Goal: Task Accomplishment & Management: Use online tool/utility

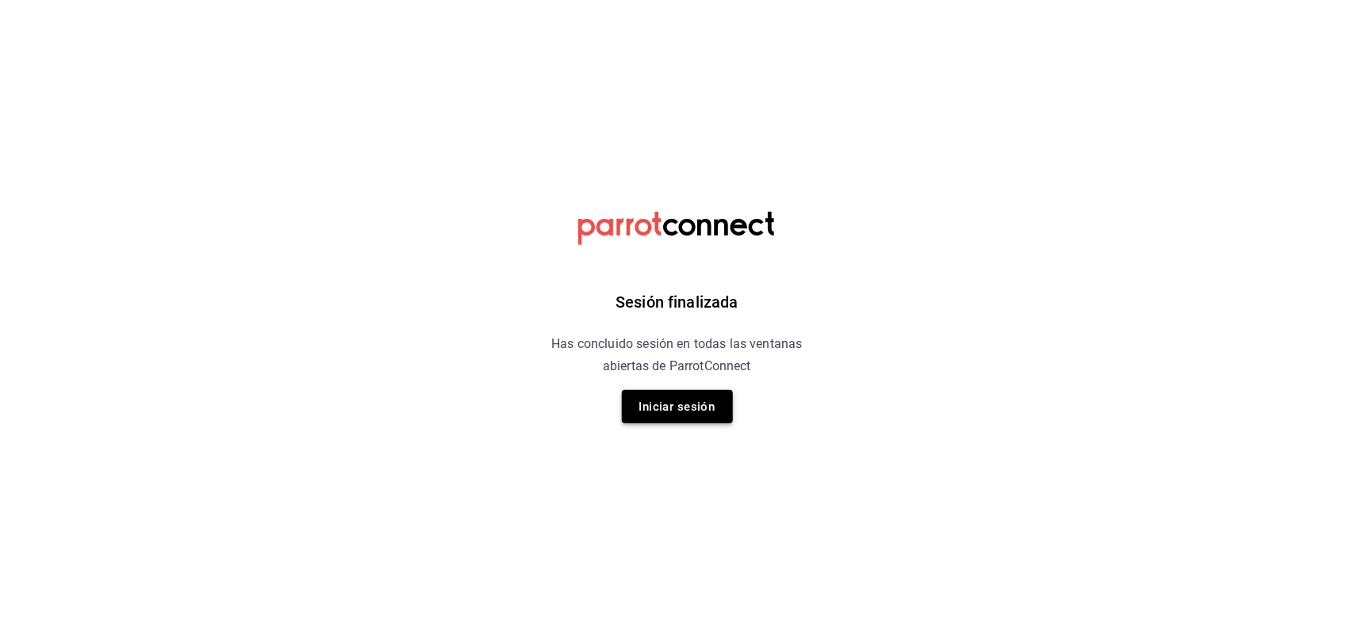
click at [643, 418] on button "Iniciar sesión" at bounding box center [677, 406] width 111 height 33
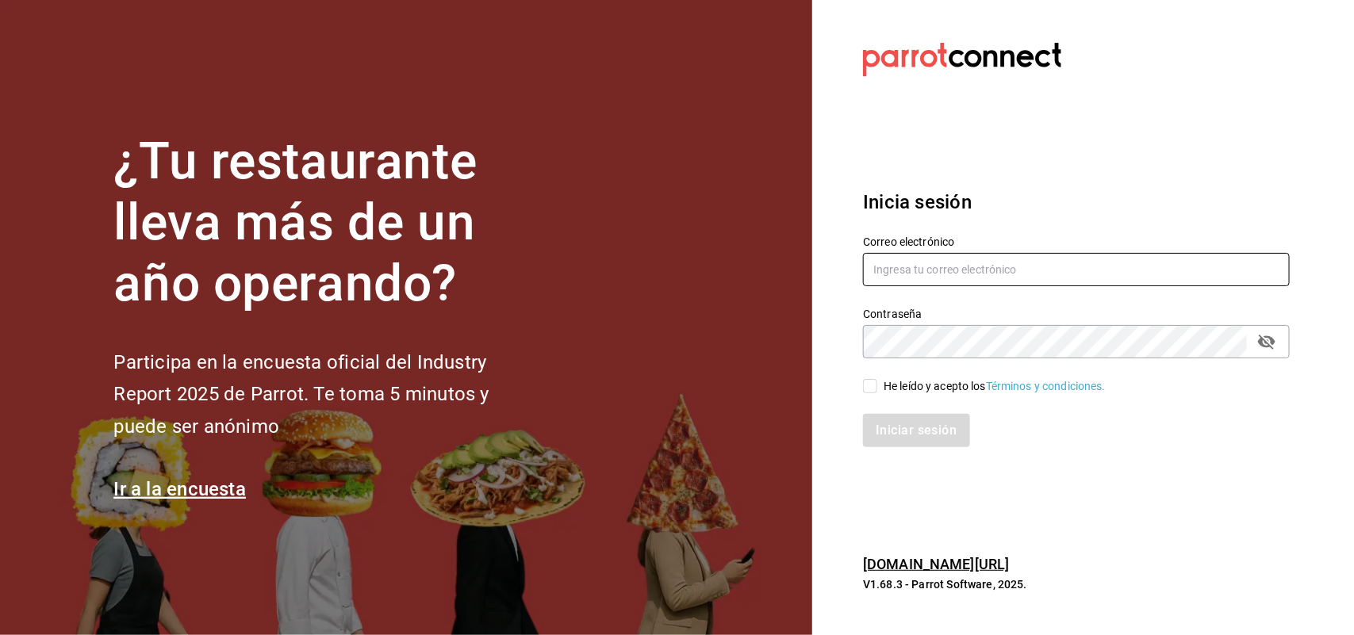
type input "multiuser@sushiexpress.com"
click at [879, 395] on div "Iniciar sesión" at bounding box center [1067, 421] width 446 height 52
click at [874, 389] on input "He leído y acepto los Términos y condiciones." at bounding box center [870, 386] width 14 height 14
checkbox input "true"
click at [895, 418] on button "Iniciar sesión" at bounding box center [917, 430] width 108 height 33
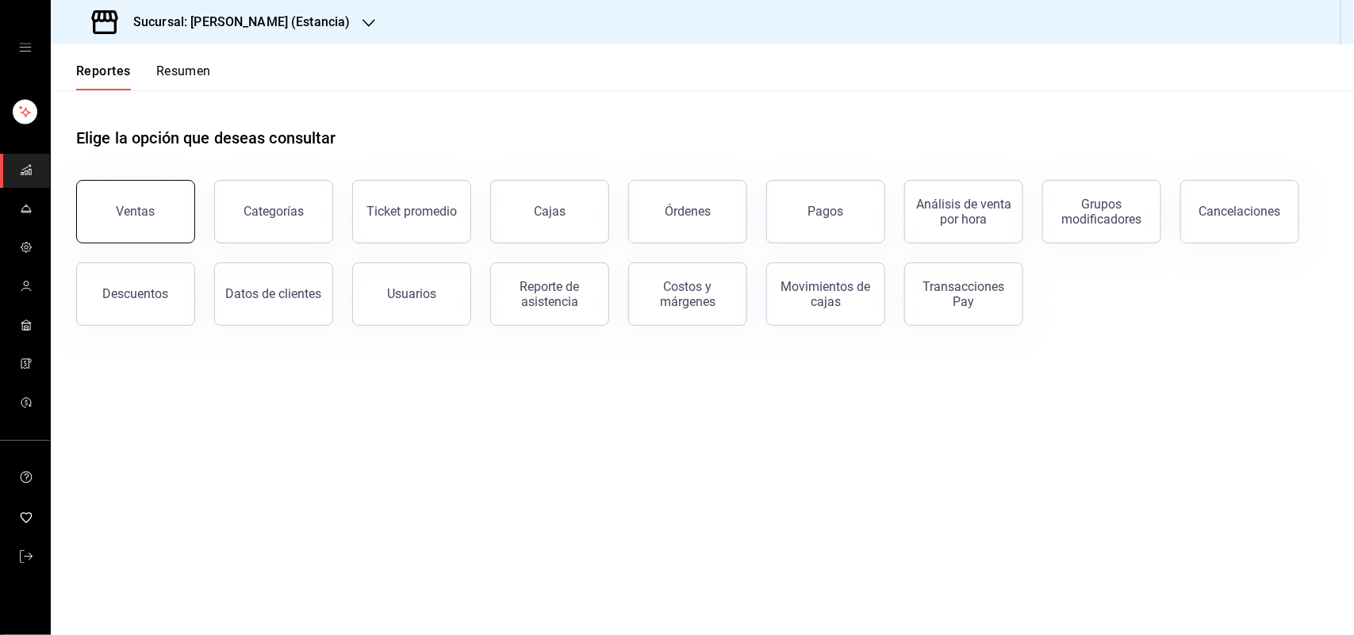
click at [140, 203] on button "Ventas" at bounding box center [135, 211] width 119 height 63
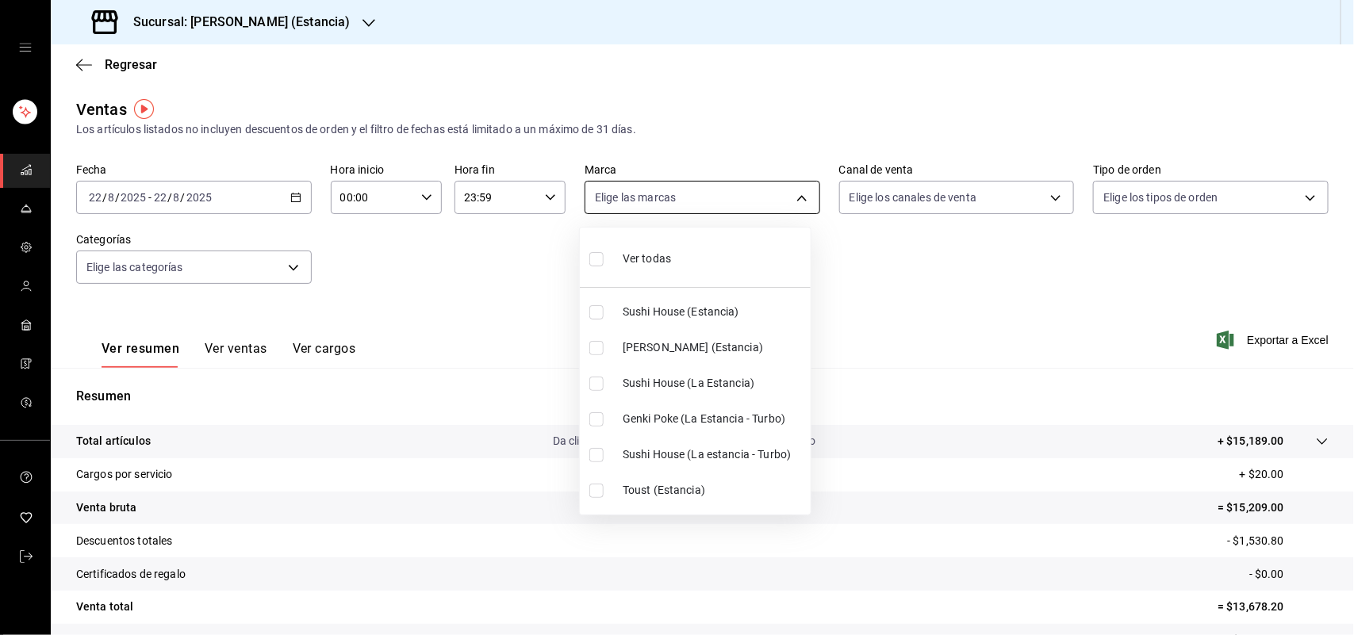
click at [794, 204] on body "Sucursal: [PERSON_NAME] (Estancia) Regresar Ventas Los artículos listados no in…" at bounding box center [677, 317] width 1354 height 635
click at [337, 24] on div at bounding box center [677, 317] width 1354 height 635
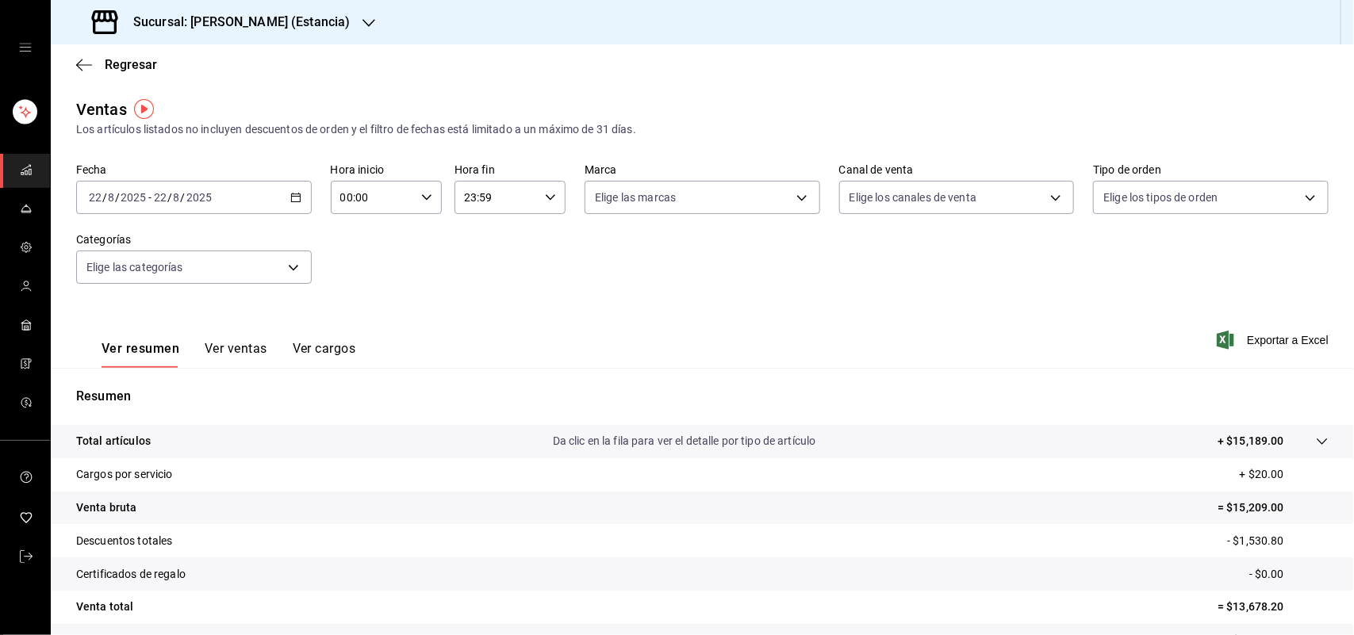
click at [363, 21] on icon "button" at bounding box center [369, 23] width 13 height 13
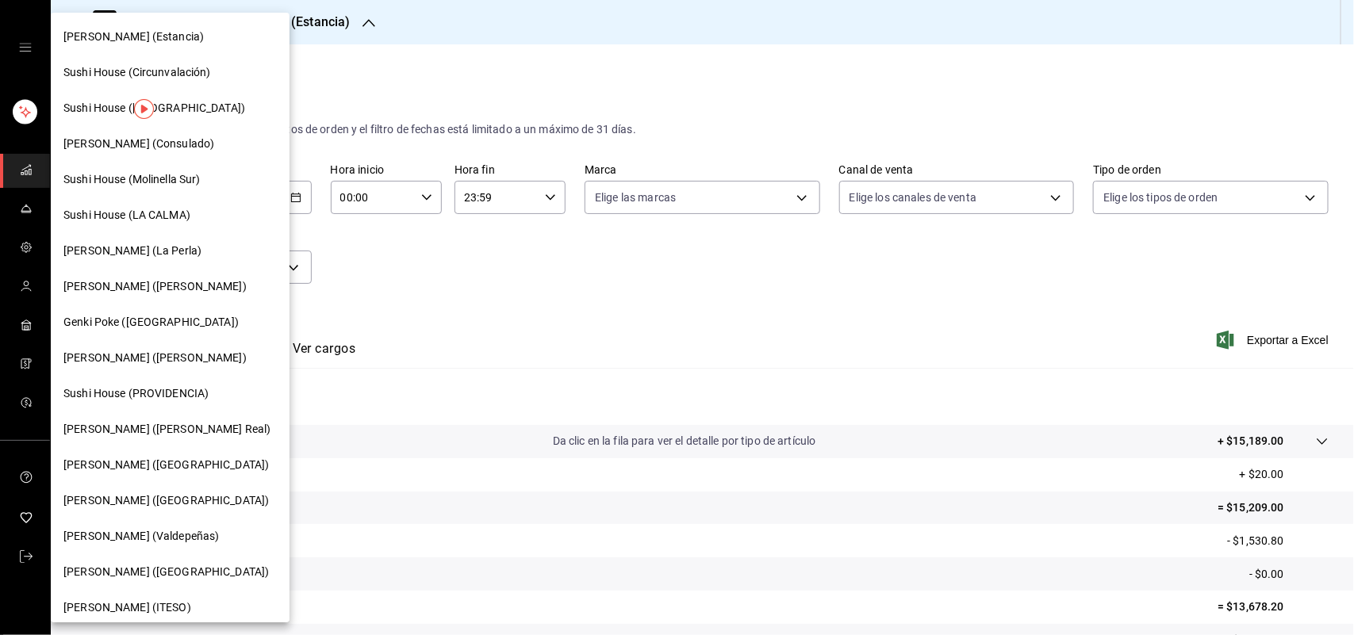
click at [147, 216] on span "Sushi House (LA CALMA)" at bounding box center [126, 215] width 127 height 17
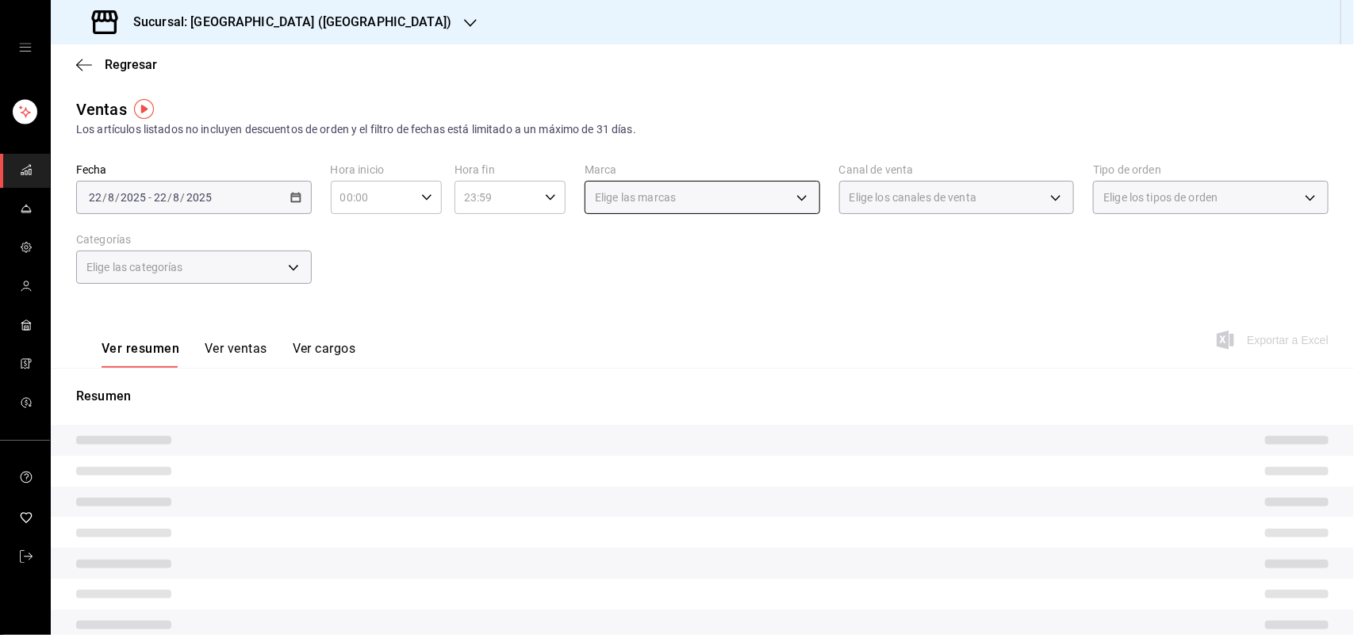
click at [794, 200] on body "Sucursal: Sushi House ([PERSON_NAME]) Regresar Ventas Los artículos listados no…" at bounding box center [677, 317] width 1354 height 635
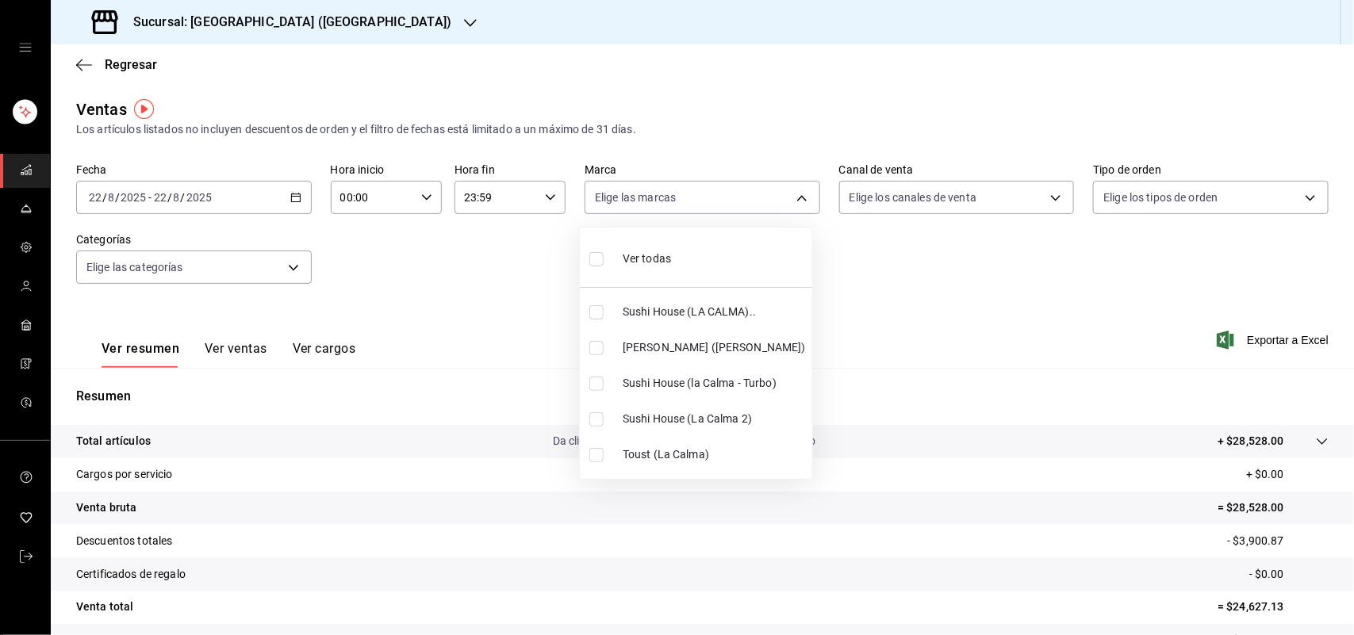
click at [597, 315] on input "checkbox" at bounding box center [596, 312] width 14 height 14
checkbox input "true"
type input "307f2552-bed5-4451-a1d4-9a3d8e6b1418"
click at [595, 382] on input "checkbox" at bounding box center [596, 384] width 14 height 14
checkbox input "true"
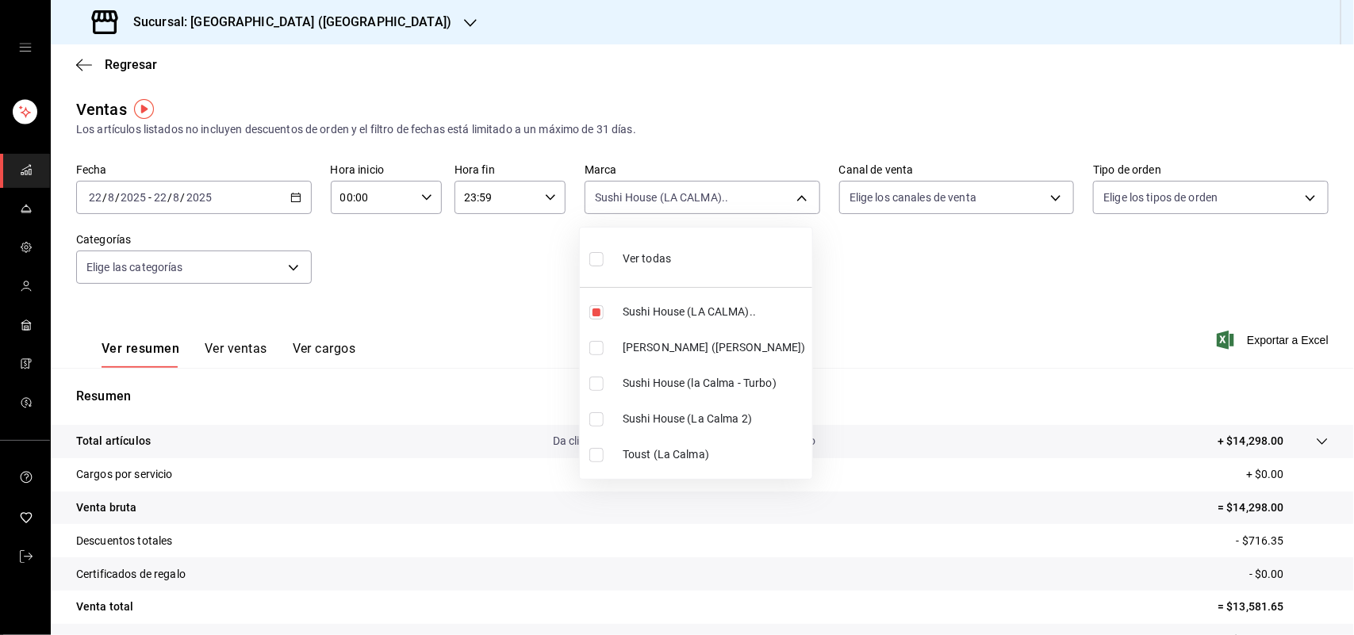
type input "307f2552-bed5-4451-a1d4-9a3d8e6b1418,8d0dddf4-cc55-4964-ab1c-2b5841a14462"
click at [593, 421] on input "checkbox" at bounding box center [596, 420] width 14 height 14
checkbox input "true"
type input "307f2552-bed5-4451-a1d4-9a3d8e6b1418,8d0dddf4-cc55-4964-ab1c-2b5841a14462,370d3…"
click at [1042, 200] on div at bounding box center [677, 317] width 1354 height 635
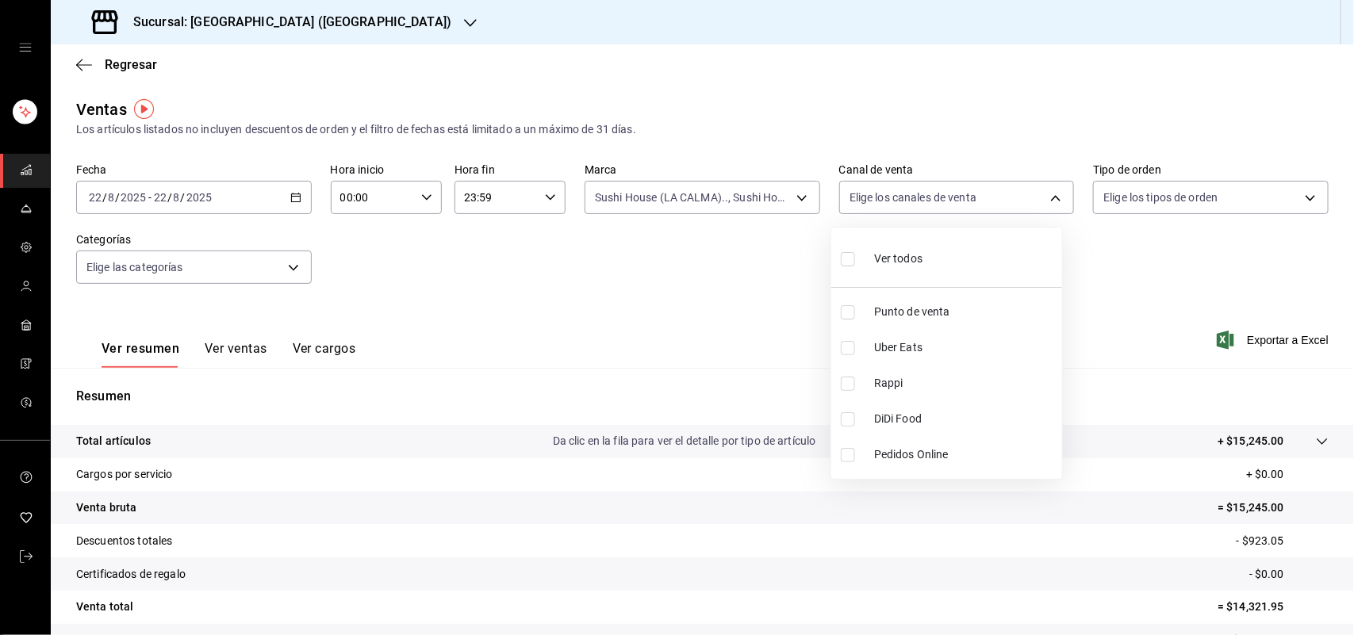
click at [1042, 199] on body "Sucursal: Sushi House ([PERSON_NAME]) Regresar Ventas Los artículos listados no…" at bounding box center [677, 317] width 1354 height 635
click at [847, 347] on input "checkbox" at bounding box center [848, 348] width 14 height 14
checkbox input "true"
type input "UBER_EATS"
click at [850, 345] on input "checkbox" at bounding box center [848, 348] width 14 height 14
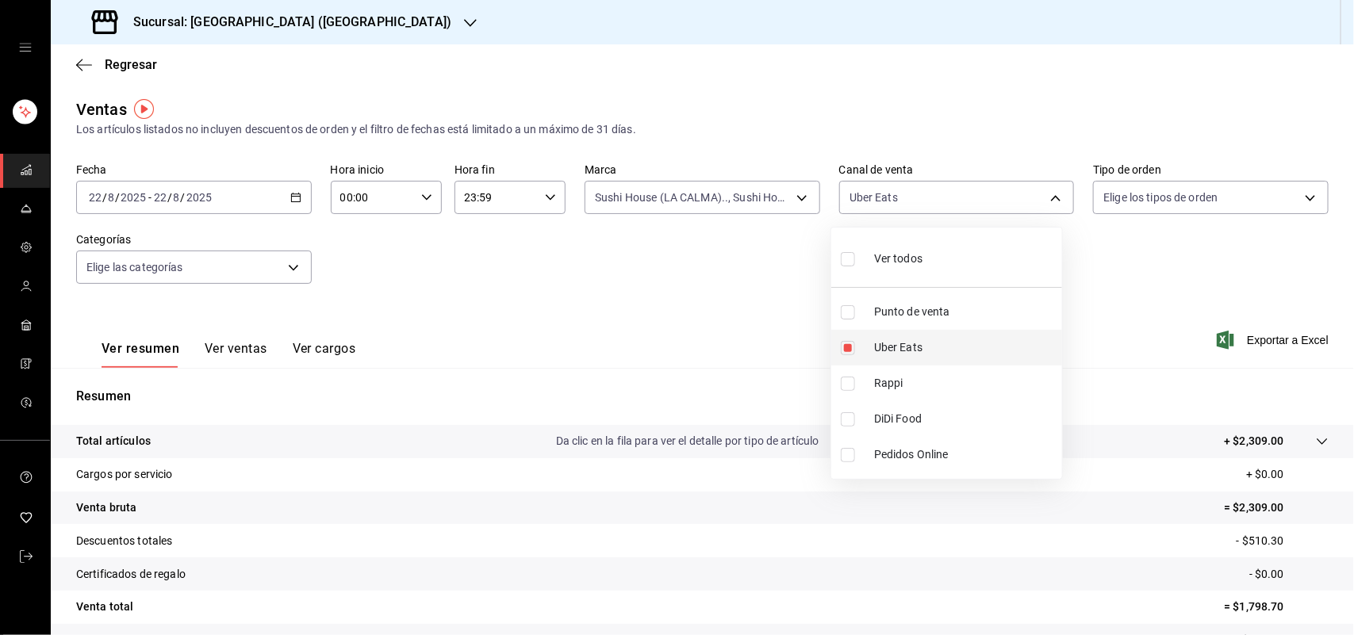
checkbox input "false"
click at [845, 386] on input "checkbox" at bounding box center [848, 384] width 14 height 14
checkbox input "true"
type input "RAPPI"
click at [842, 383] on input "checkbox" at bounding box center [848, 384] width 14 height 14
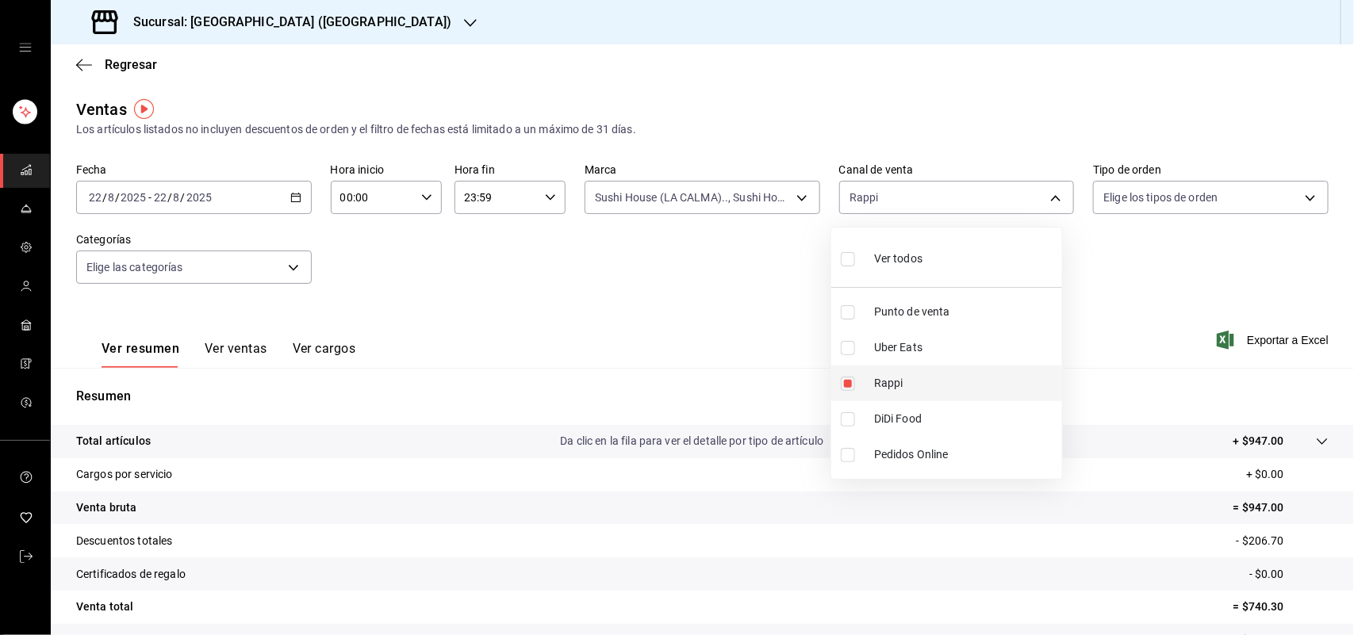
checkbox input "false"
click at [851, 417] on input "checkbox" at bounding box center [848, 420] width 14 height 14
checkbox input "true"
type input "DIDI_FOOD"
click at [851, 417] on input "checkbox" at bounding box center [848, 420] width 14 height 14
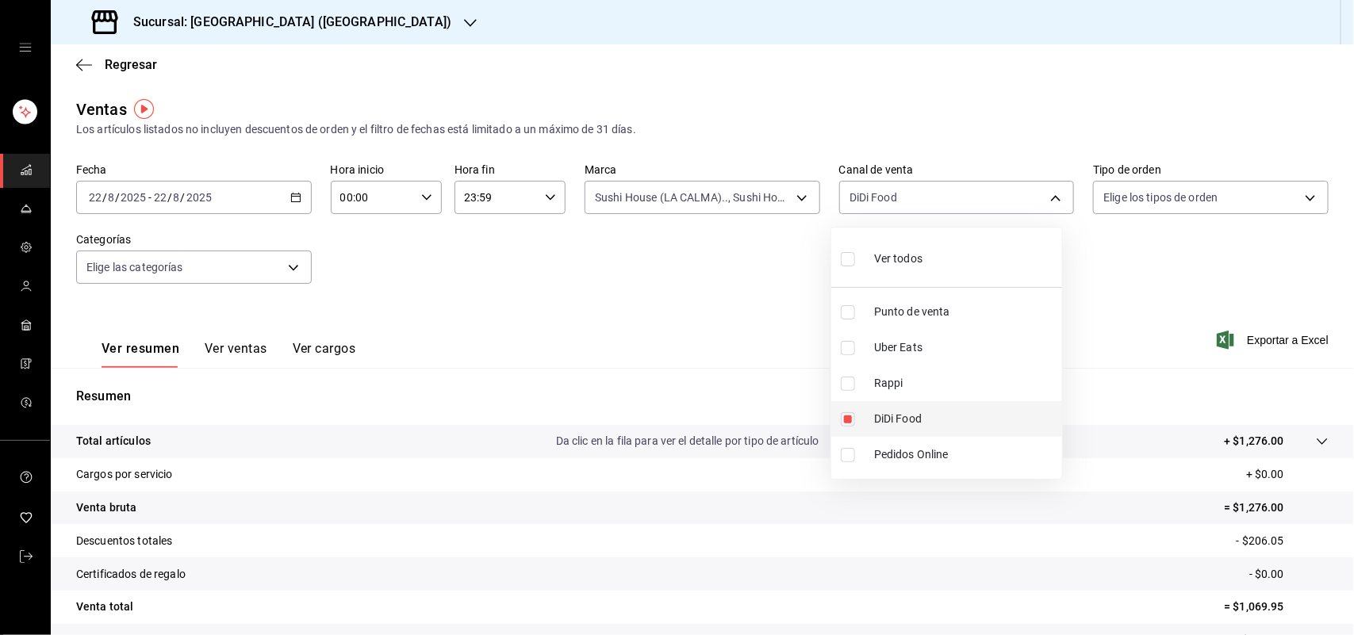
checkbox input "false"
click at [789, 195] on div at bounding box center [677, 317] width 1354 height 635
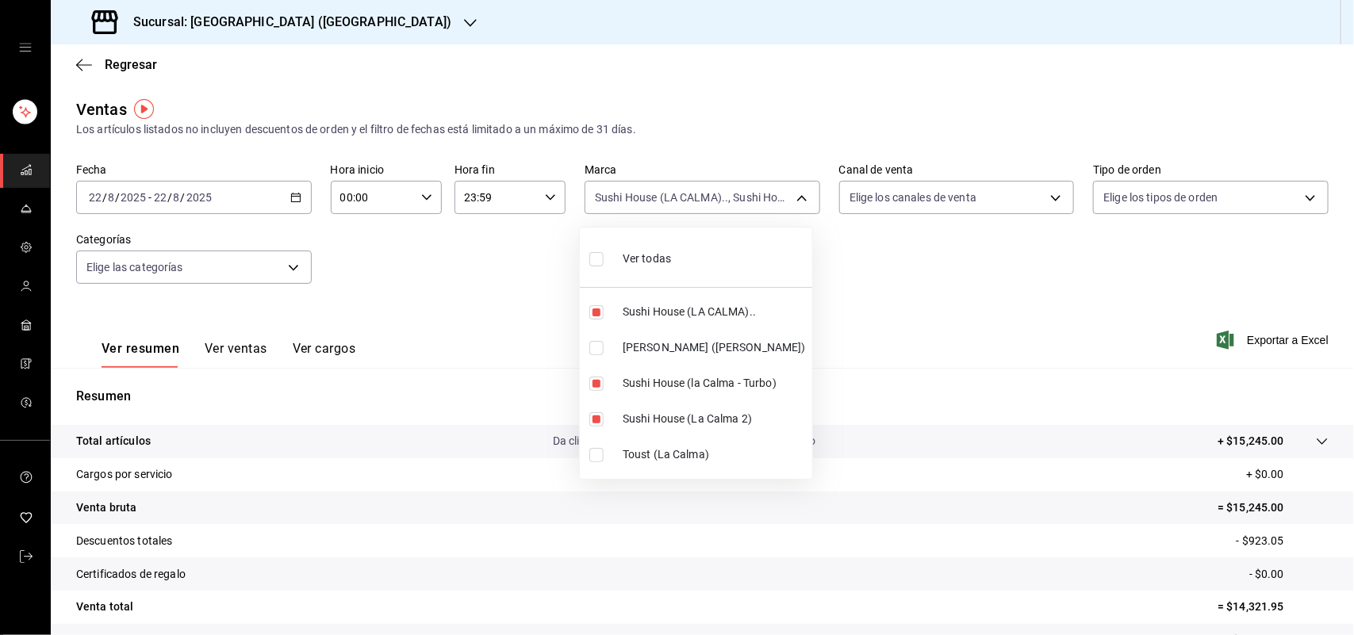
click at [789, 195] on body "Sucursal: Sushi House ([PERSON_NAME]) Regresar Ventas Los artículos listados no…" at bounding box center [677, 317] width 1354 height 635
click at [596, 314] on input "checkbox" at bounding box center [596, 312] width 14 height 14
checkbox input "false"
type input "8d0dddf4-cc55-4964-ab1c-2b5841a14462,370d3383-42ab-44c7-9136-c83d53f09056"
click at [595, 383] on input "checkbox" at bounding box center [596, 384] width 14 height 14
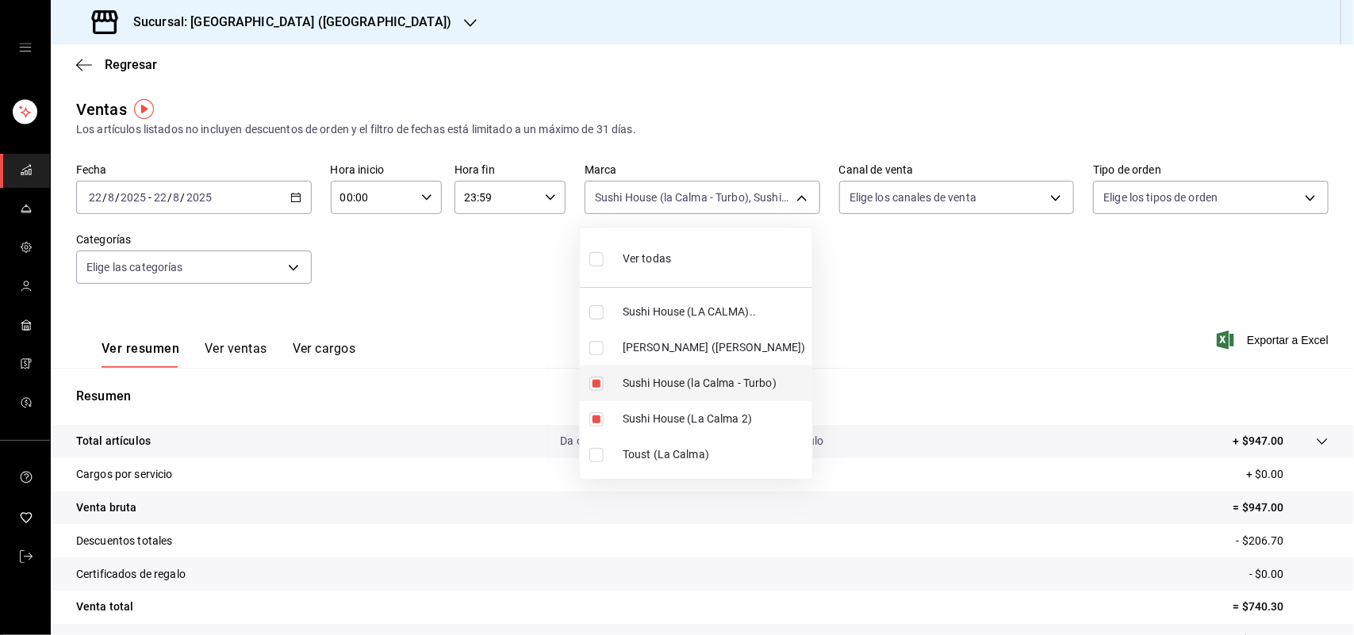
checkbox input "false"
type input "370d3383-42ab-44c7-9136-c83d53f09056"
click at [593, 425] on input "checkbox" at bounding box center [596, 420] width 14 height 14
checkbox input "false"
click at [596, 346] on input "checkbox" at bounding box center [596, 348] width 14 height 14
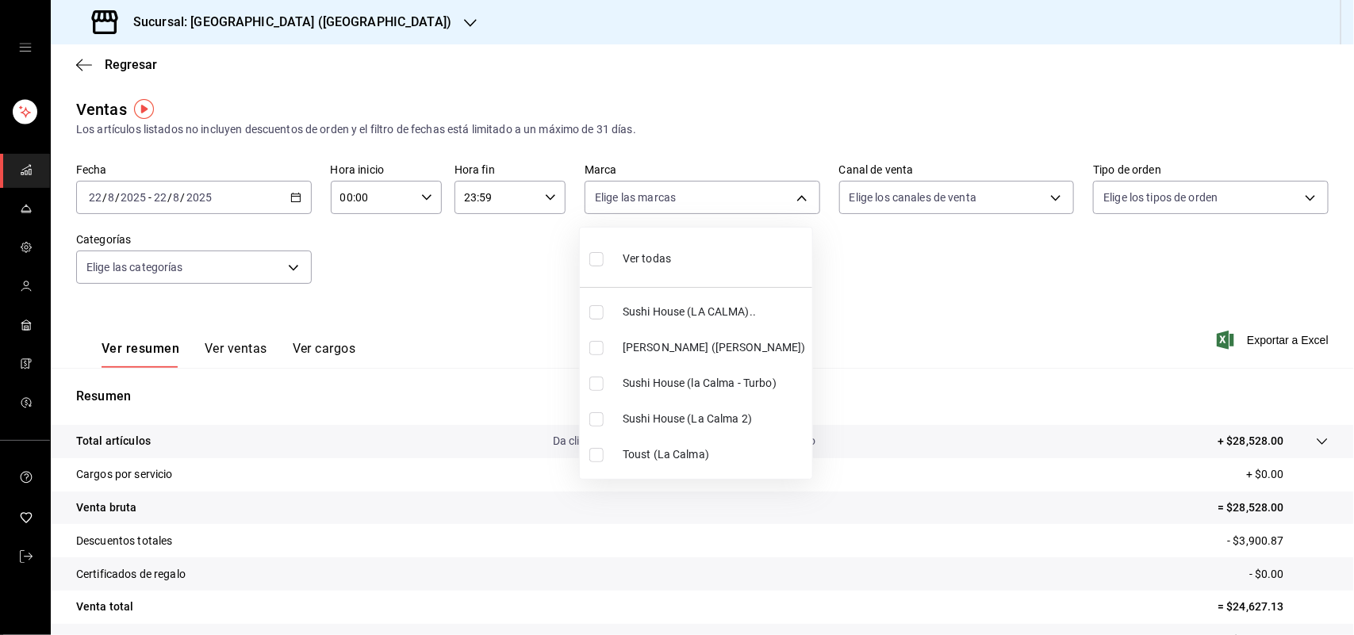
checkbox input "true"
type input "ad5c7ce8-09c3-4353-8fa5-0bd3f2c3ed7d"
click at [1037, 196] on div at bounding box center [677, 317] width 1354 height 635
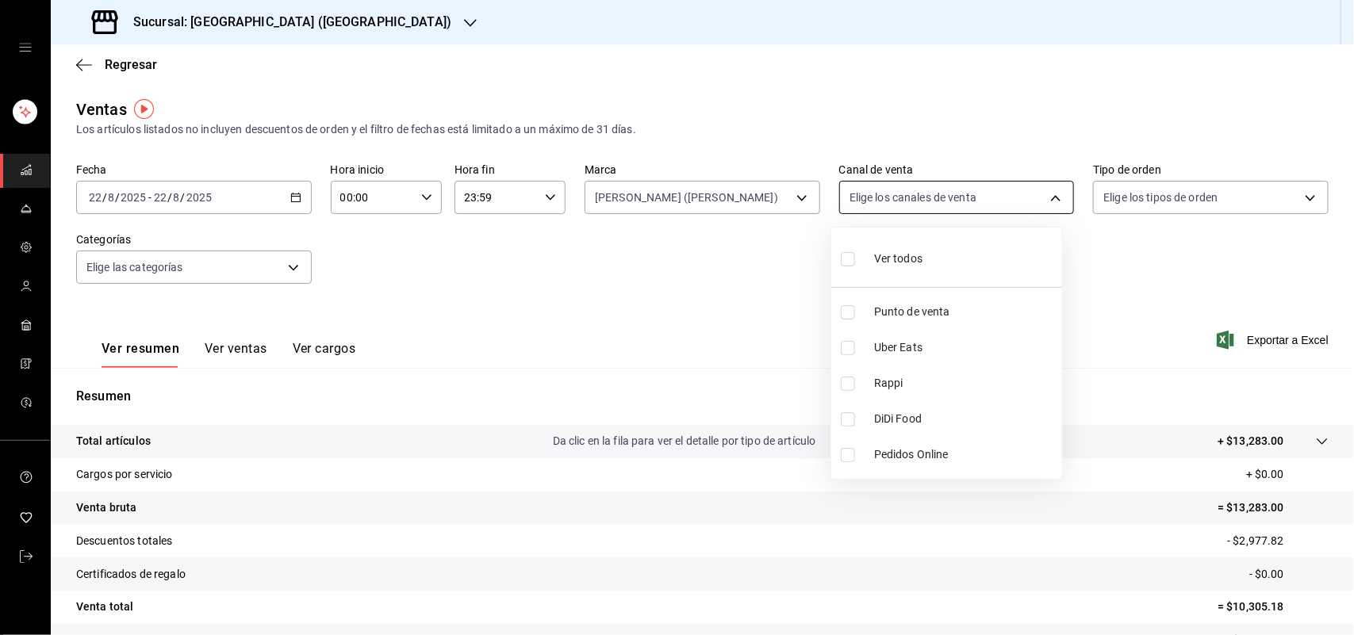
click at [1049, 211] on body "Sucursal: Sushi House ([PERSON_NAME]) Regresar Ventas Los artículos listados no…" at bounding box center [677, 317] width 1354 height 635
click at [846, 350] on input "checkbox" at bounding box center [848, 348] width 14 height 14
checkbox input "true"
type input "UBER_EATS"
click at [842, 349] on input "checkbox" at bounding box center [848, 348] width 14 height 14
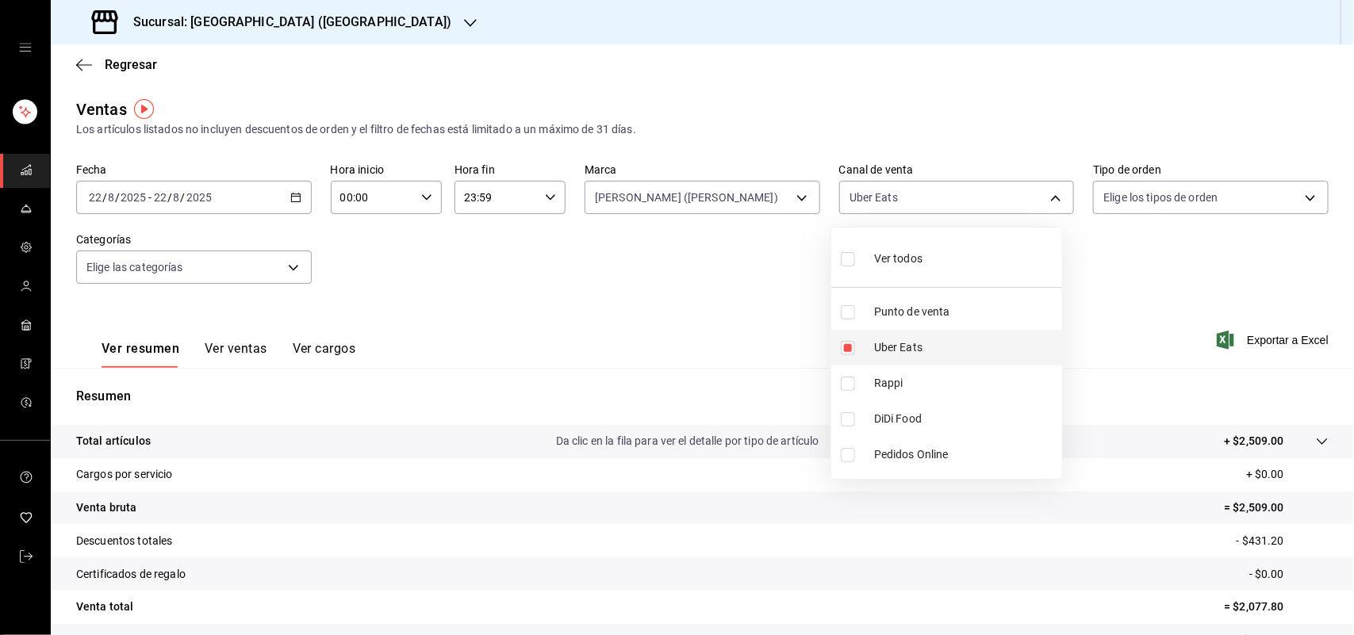
checkbox input "false"
click at [850, 382] on input "checkbox" at bounding box center [848, 384] width 14 height 14
checkbox input "true"
type input "RAPPI"
click at [849, 382] on input "checkbox" at bounding box center [848, 384] width 14 height 14
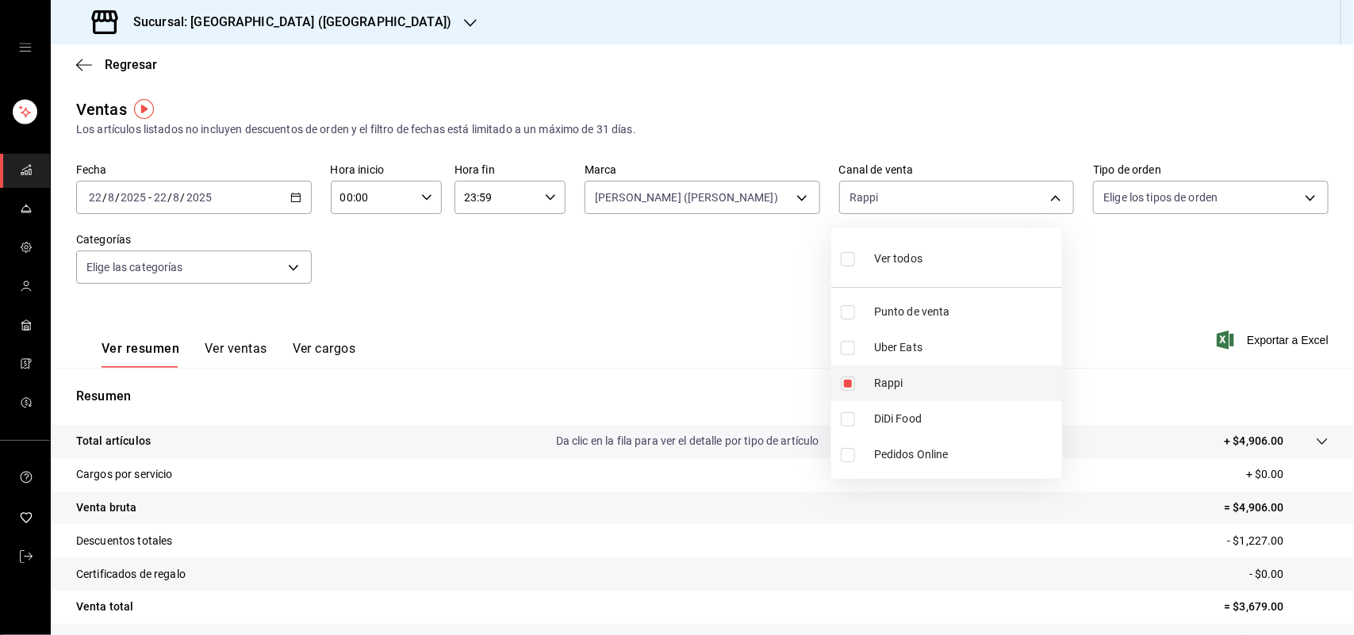
checkbox input "false"
click at [851, 386] on input "checkbox" at bounding box center [848, 384] width 14 height 14
checkbox input "true"
type input "RAPPI"
click at [849, 386] on input "checkbox" at bounding box center [848, 384] width 14 height 14
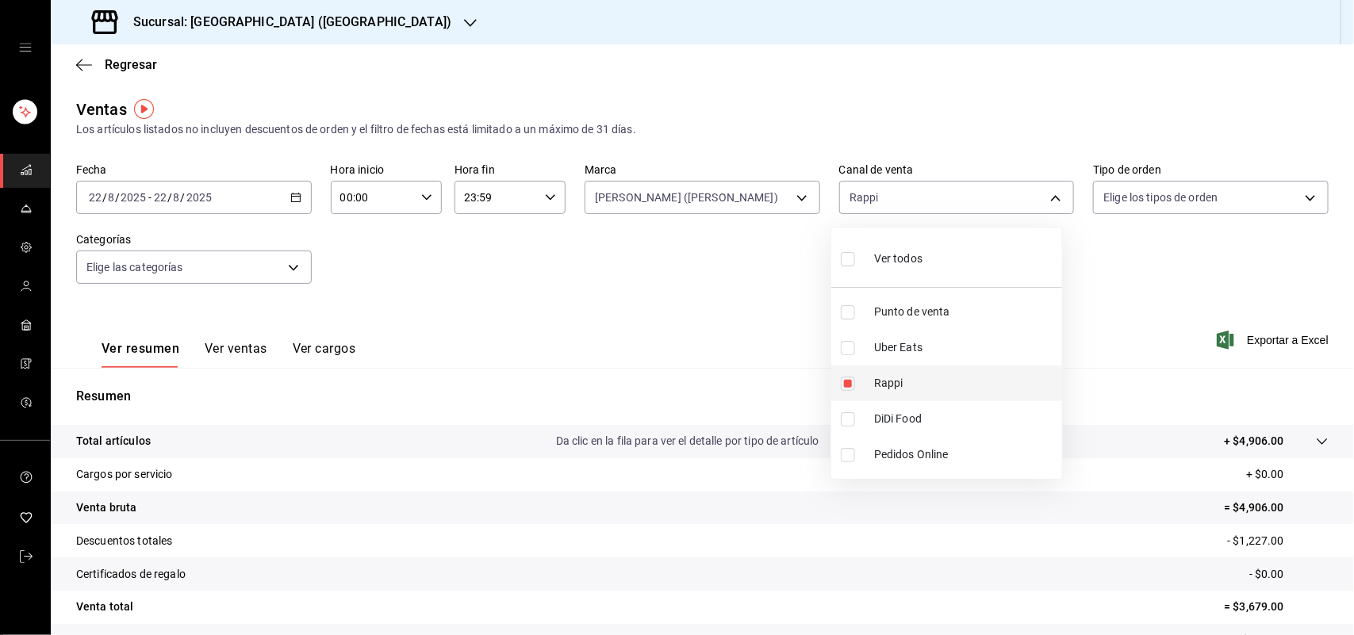
checkbox input "false"
